Goal: Task Accomplishment & Management: Use online tool/utility

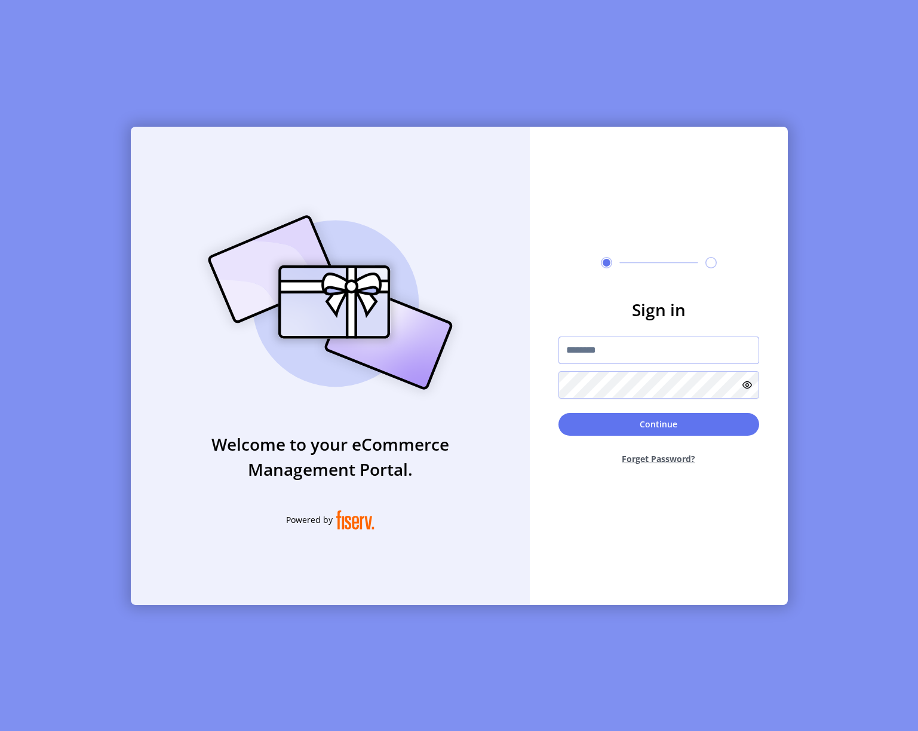
type input "**********"
click at [648, 423] on button "Continue" at bounding box center [659, 424] width 201 height 23
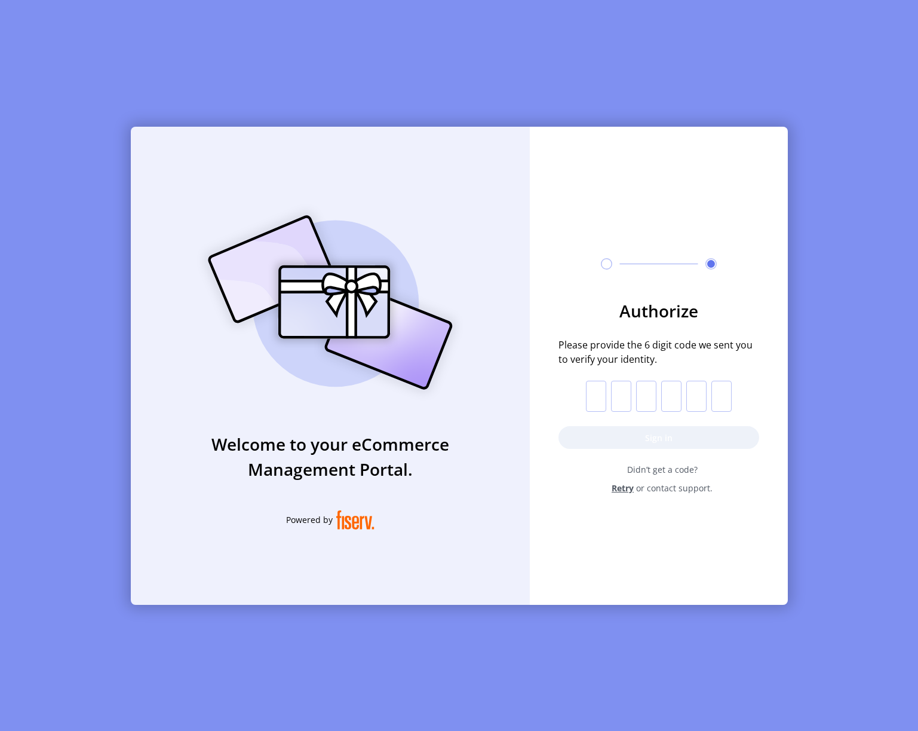
click at [596, 393] on input "text" at bounding box center [596, 396] width 20 height 31
type input "*"
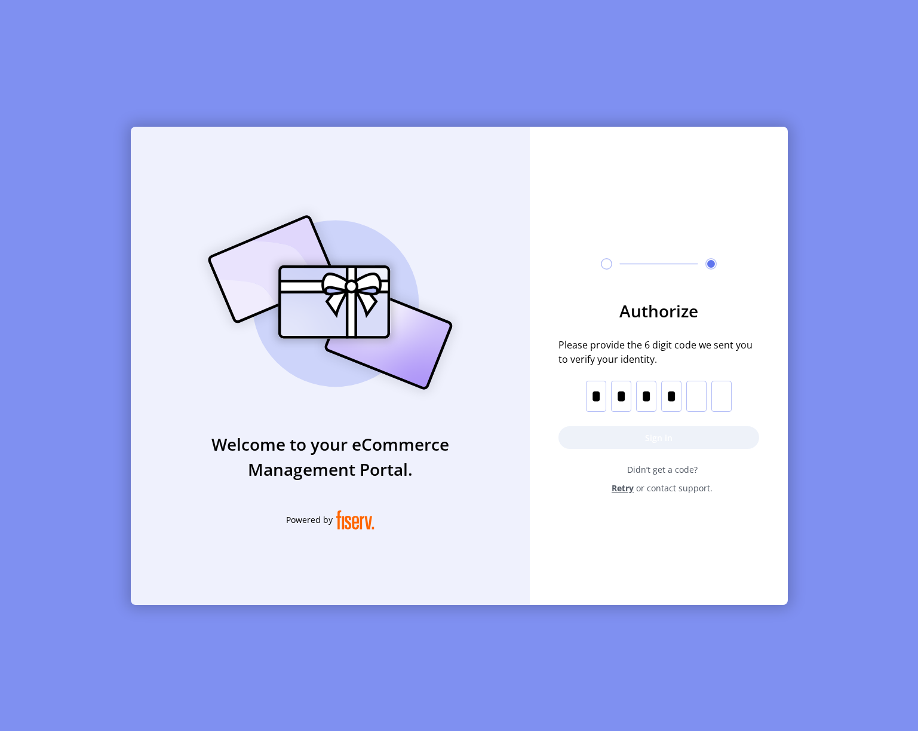
type input "*"
click at [674, 439] on button "Sign in" at bounding box center [659, 437] width 201 height 23
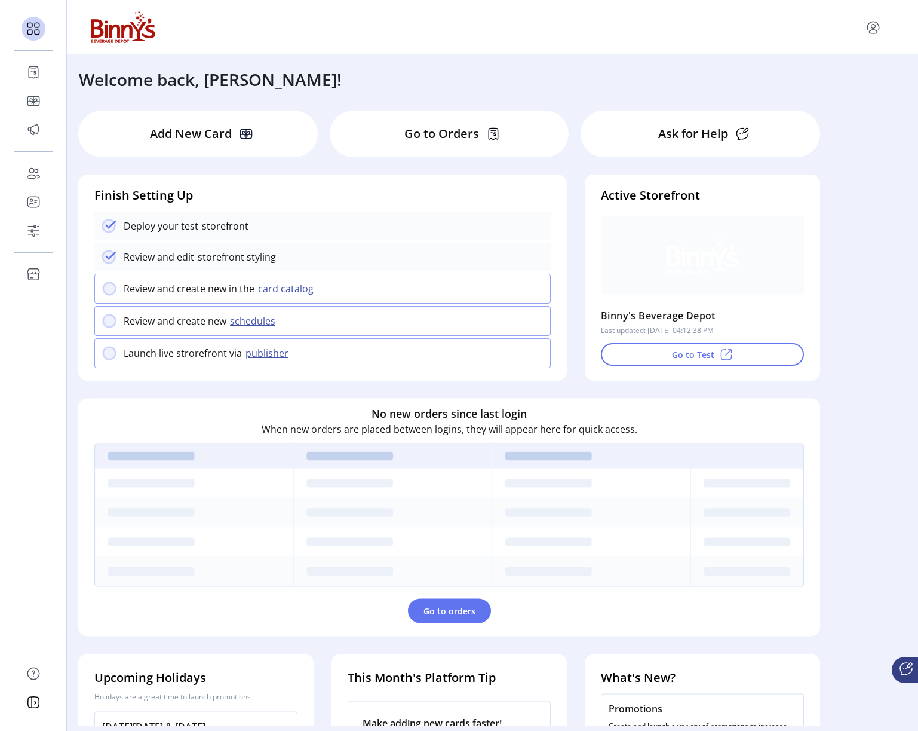
click at [418, 131] on p "Go to Orders" at bounding box center [442, 134] width 75 height 18
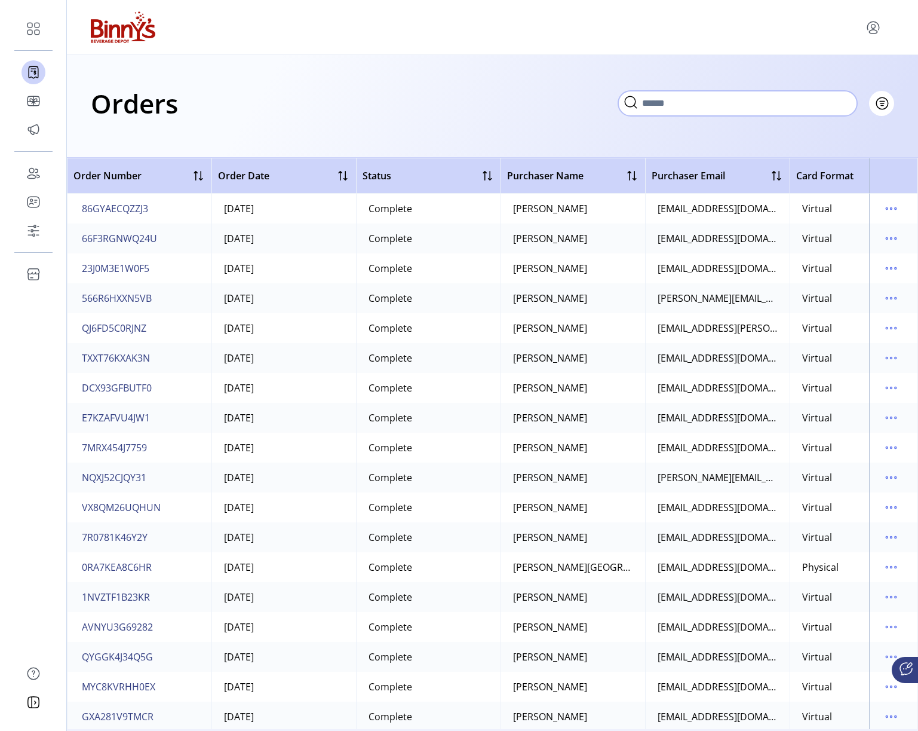
click at [849, 101] on input "text" at bounding box center [737, 103] width 239 height 25
paste input "**********"
type input "**********"
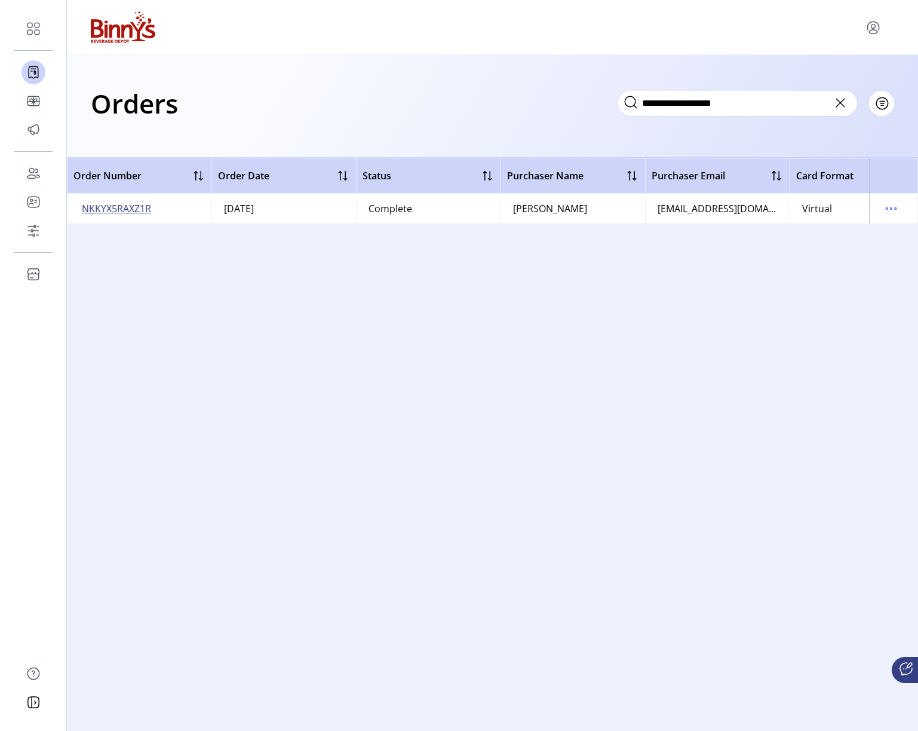
click at [123, 215] on span "NKKYX5RAXZ1R" at bounding box center [116, 208] width 69 height 14
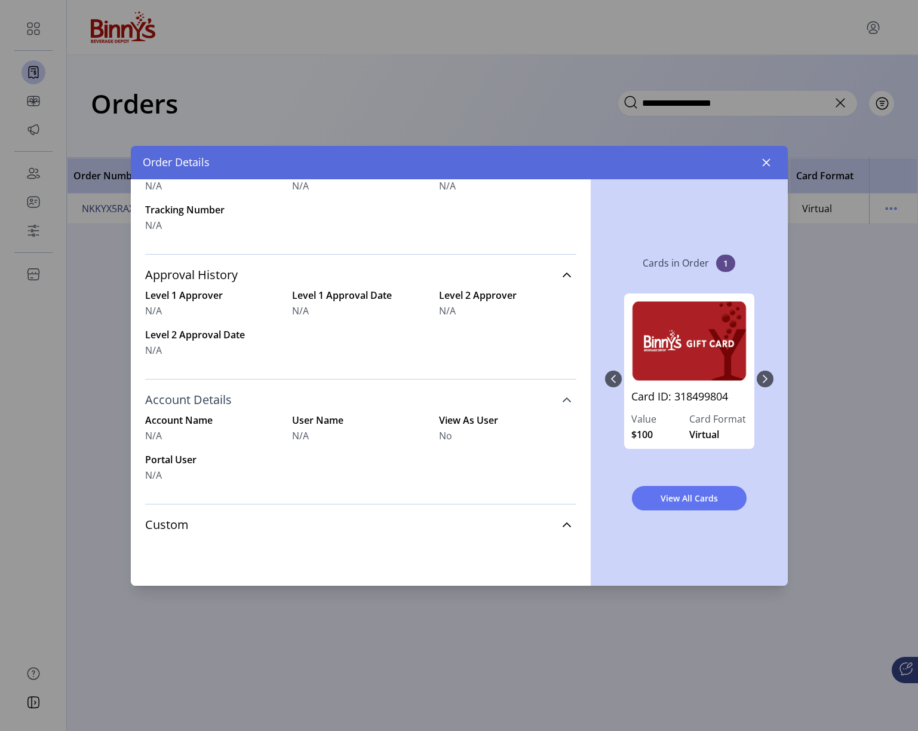
scroll to position [435, 0]
click at [189, 514] on link "Custom" at bounding box center [360, 524] width 431 height 26
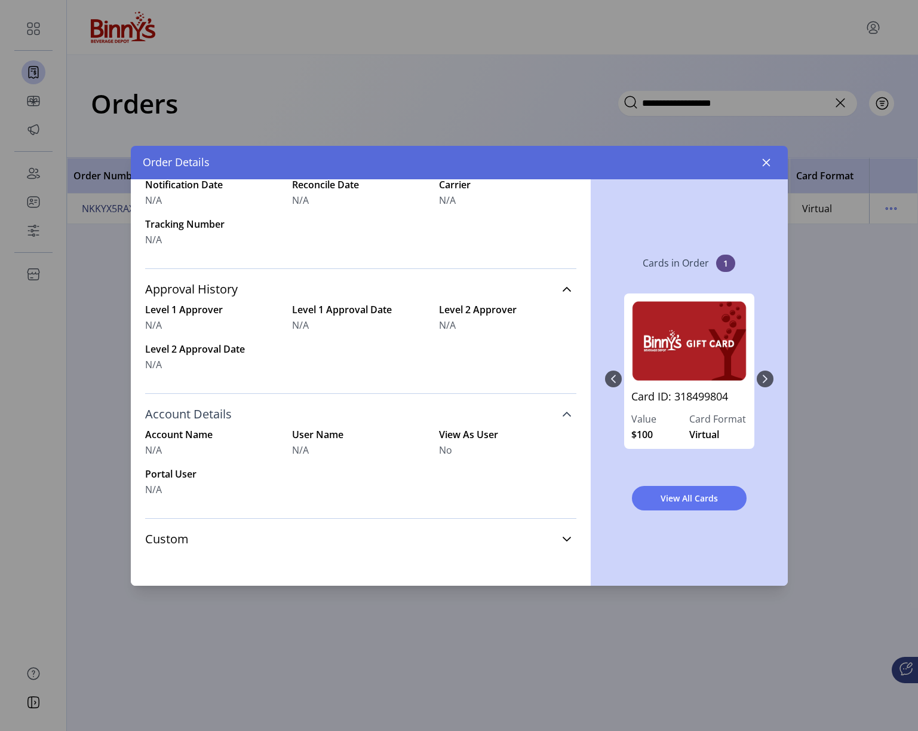
click at [556, 401] on link "Account Details" at bounding box center [360, 414] width 431 height 26
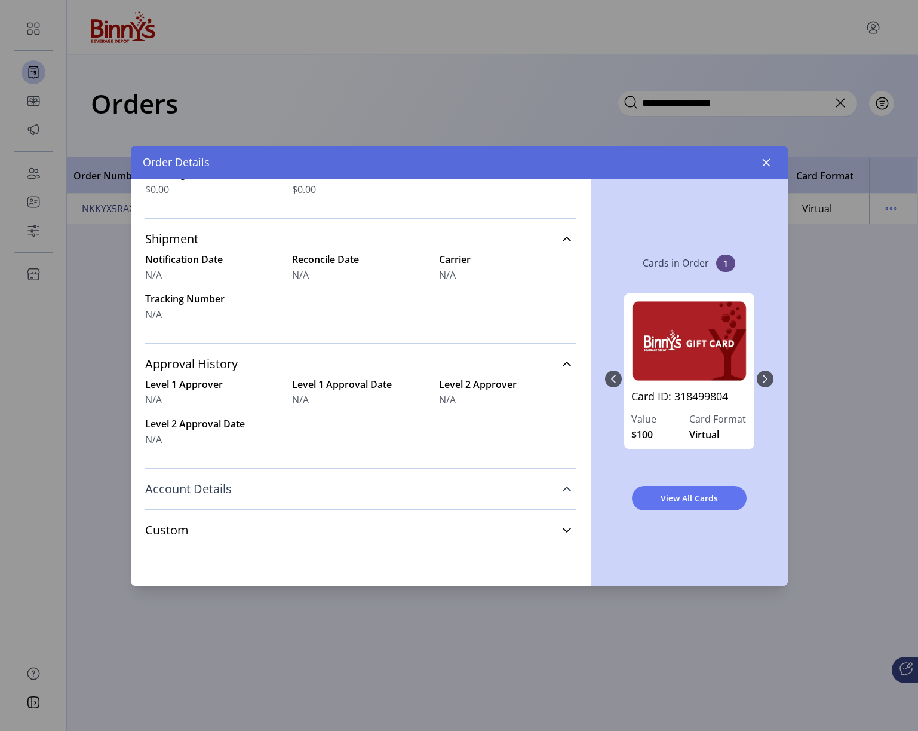
scroll to position [421, 0]
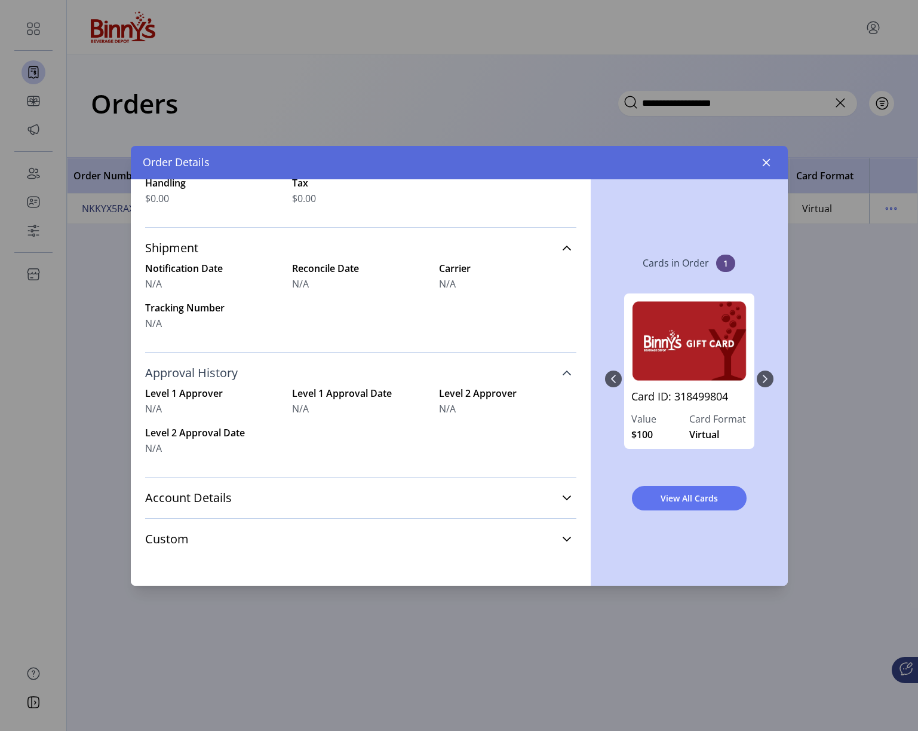
click at [555, 360] on link "Approval History" at bounding box center [360, 373] width 431 height 26
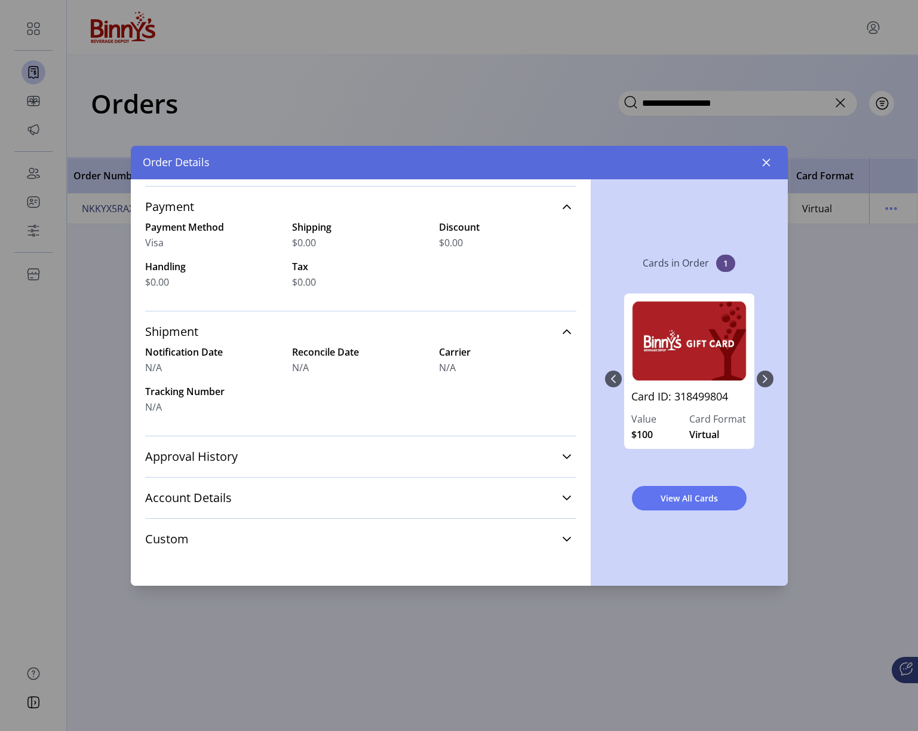
scroll to position [253, 0]
click at [559, 287] on div "Number of Cards Physical 0 Virtual 1 Reload 0 Total 1 Payment Payment Method Vi…" at bounding box center [360, 316] width 431 height 510
click at [562, 538] on icon at bounding box center [567, 539] width 10 height 10
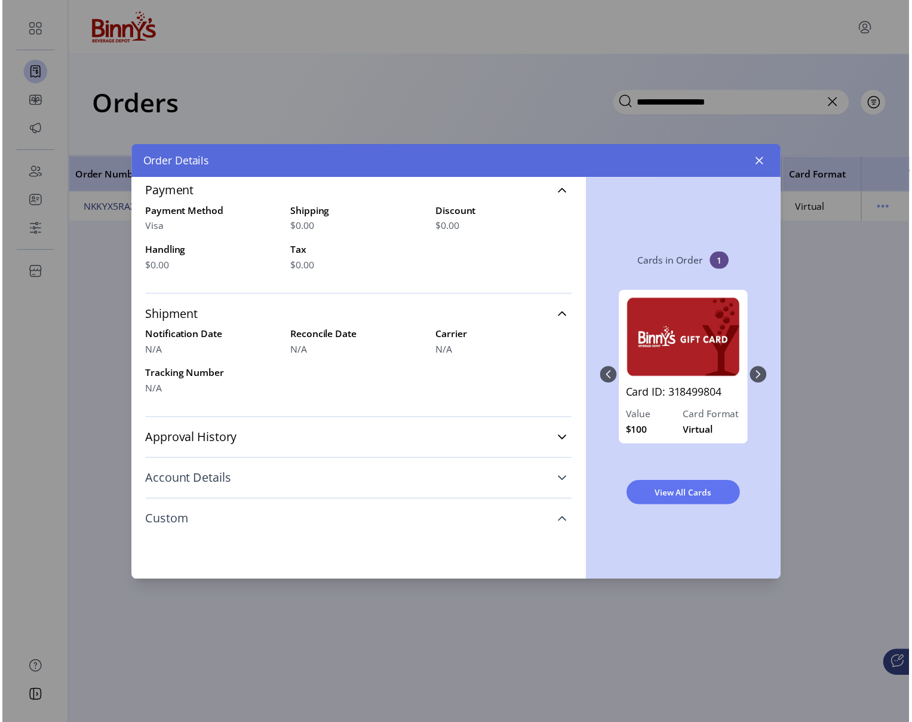
scroll to position [268, 0]
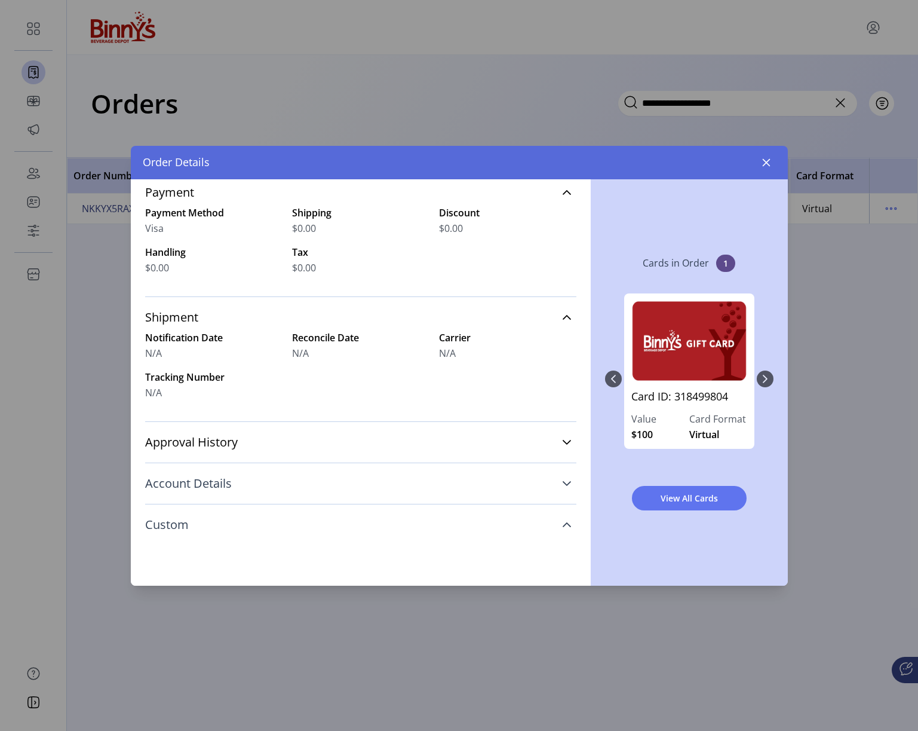
click at [563, 481] on icon at bounding box center [567, 484] width 10 height 10
click at [764, 379] on div "Card ID: 318499804 Value $100 Card Format Virtual" at bounding box center [689, 378] width 169 height 195
click at [767, 379] on div "Card ID: 318499804 Value $100 Card Format Virtual" at bounding box center [689, 378] width 169 height 195
click at [694, 495] on span "View All Cards" at bounding box center [690, 498] width 84 height 13
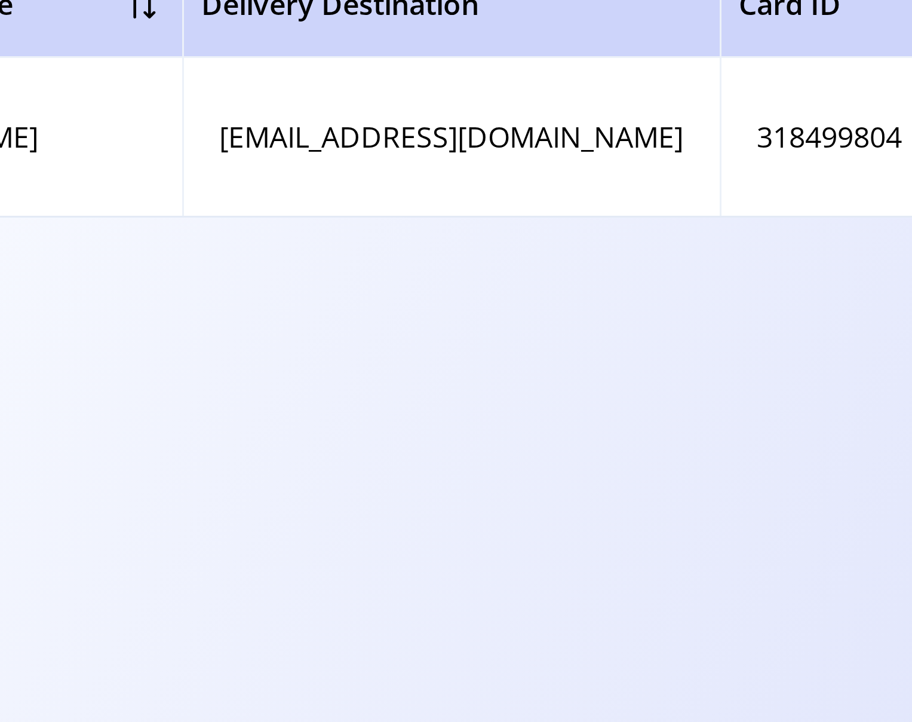
scroll to position [8, 5]
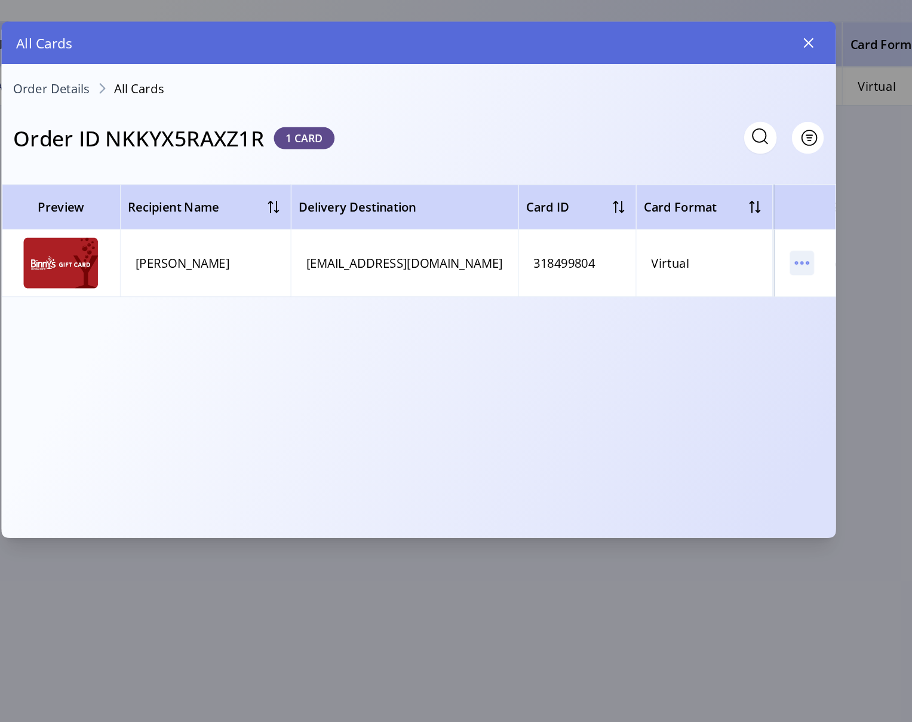
click at [749, 338] on icon "menu" at bounding box center [758, 347] width 19 height 19
click at [664, 375] on span "View Card Details" at bounding box center [713, 380] width 99 height 10
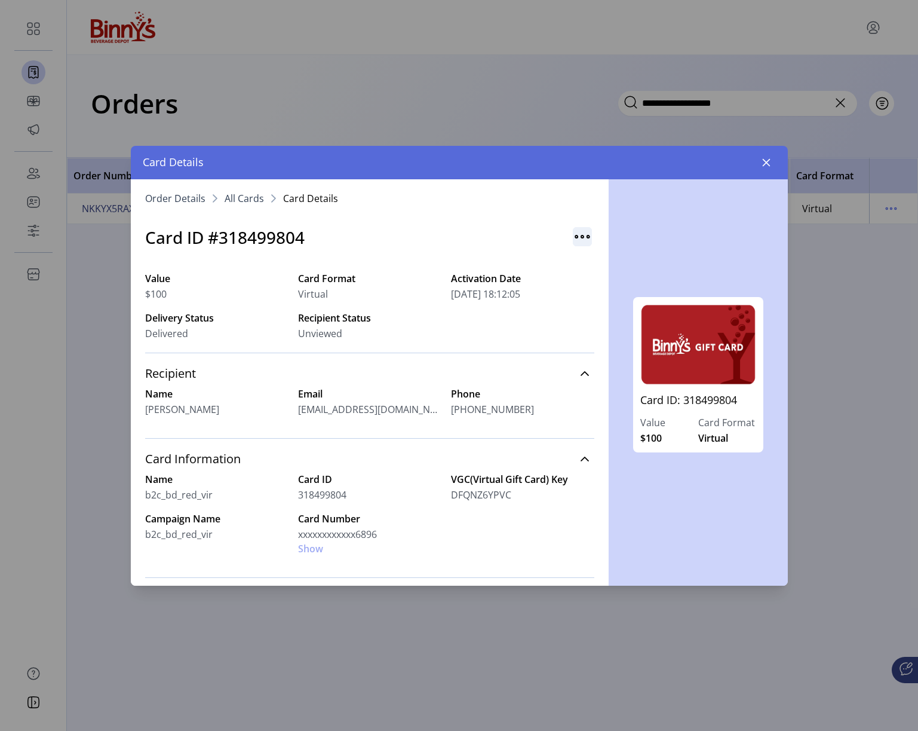
click at [573, 235] on img "button" at bounding box center [582, 236] width 19 height 19
click at [583, 262] on span "Resend Card" at bounding box center [624, 263] width 99 height 10
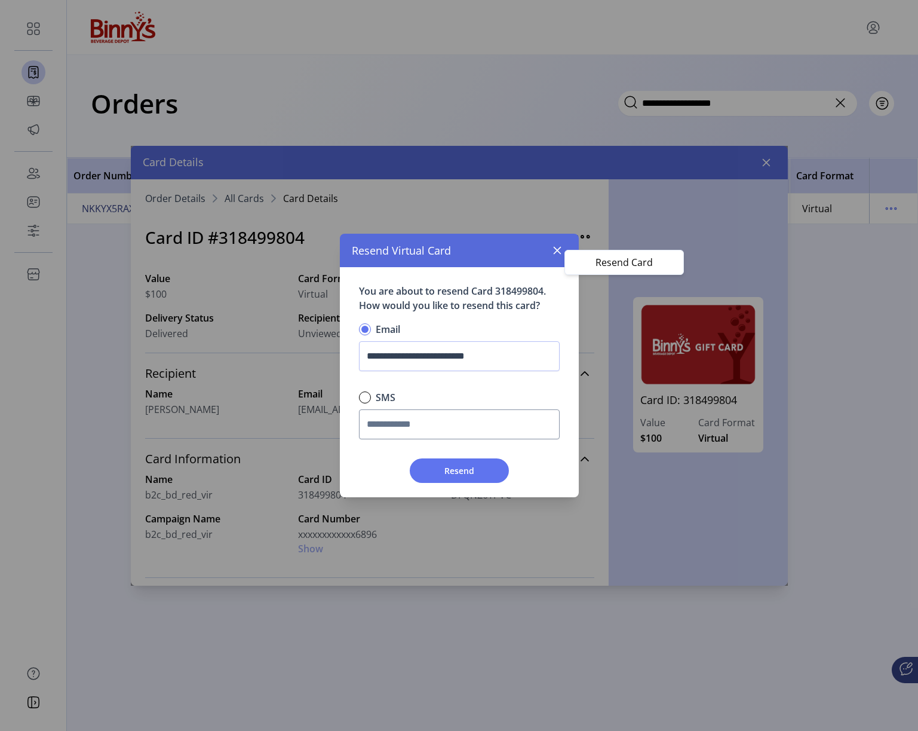
scroll to position [8, 4]
click at [430, 357] on input "**********" at bounding box center [459, 356] width 201 height 30
drag, startPoint x: 430, startPoint y: 357, endPoint x: 457, endPoint y: 358, distance: 26.3
click at [433, 357] on input "**********" at bounding box center [459, 356] width 201 height 30
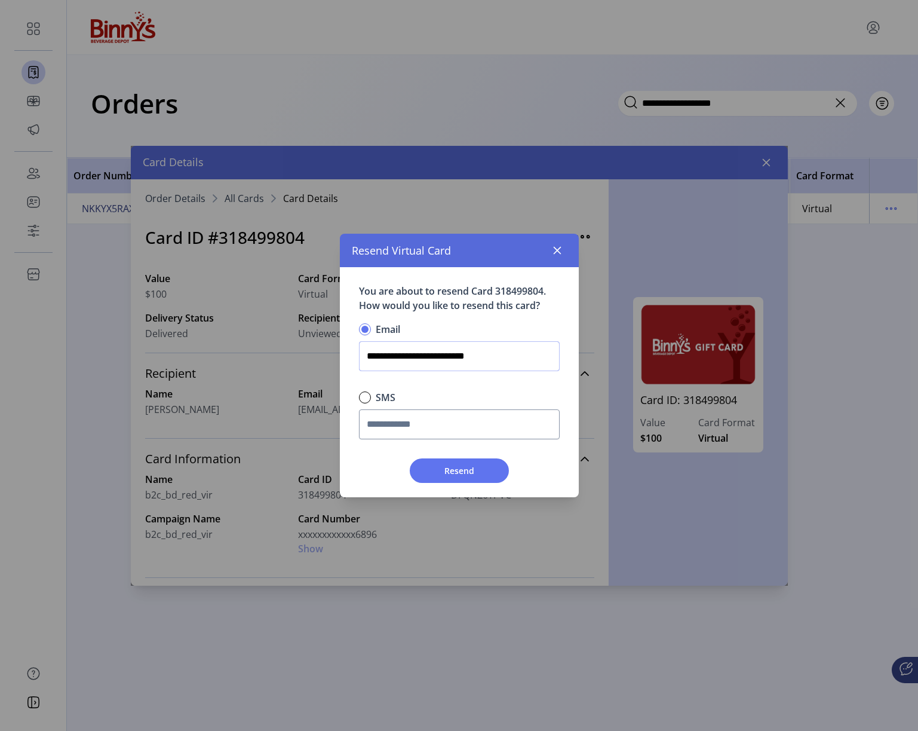
paste input "text"
type input "**********"
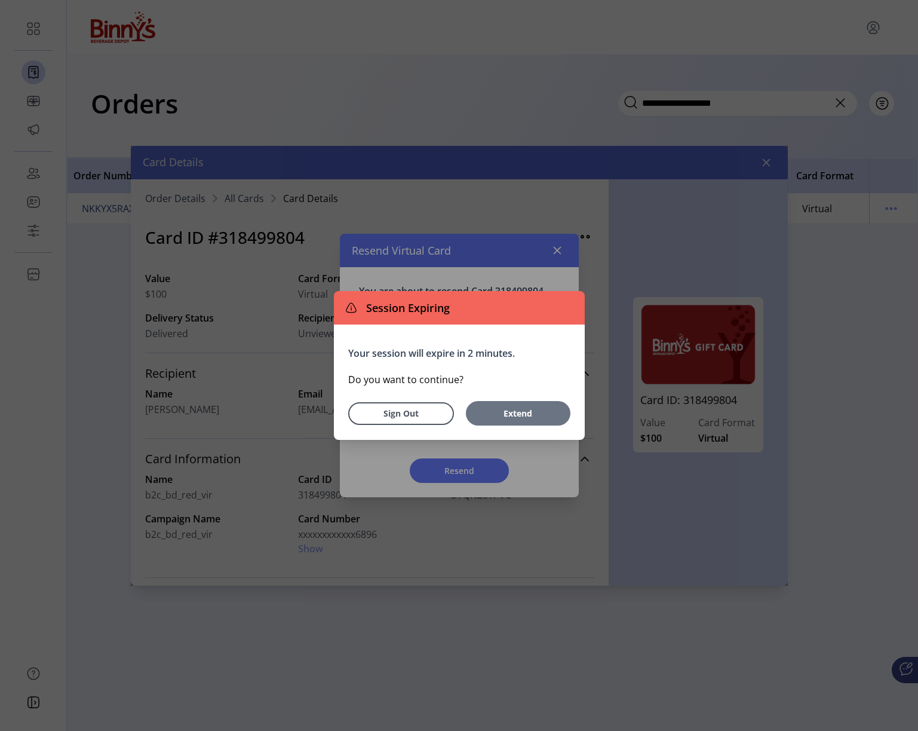
click at [525, 412] on span "Extend" at bounding box center [518, 413] width 93 height 13
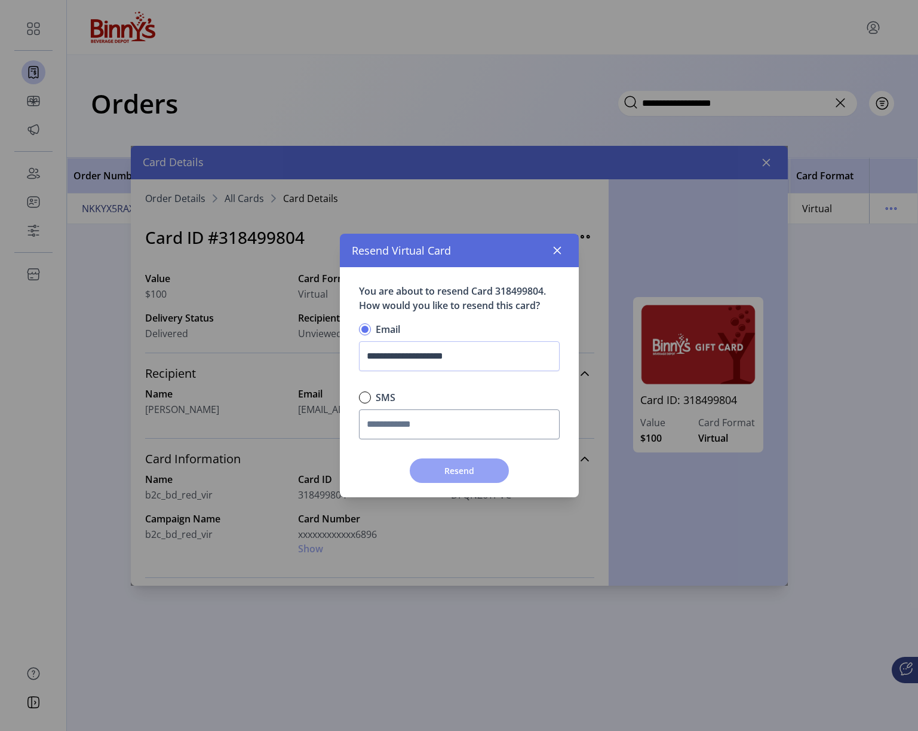
click at [449, 468] on span "Resend" at bounding box center [459, 470] width 68 height 13
